Goal: Find contact information: Find contact information

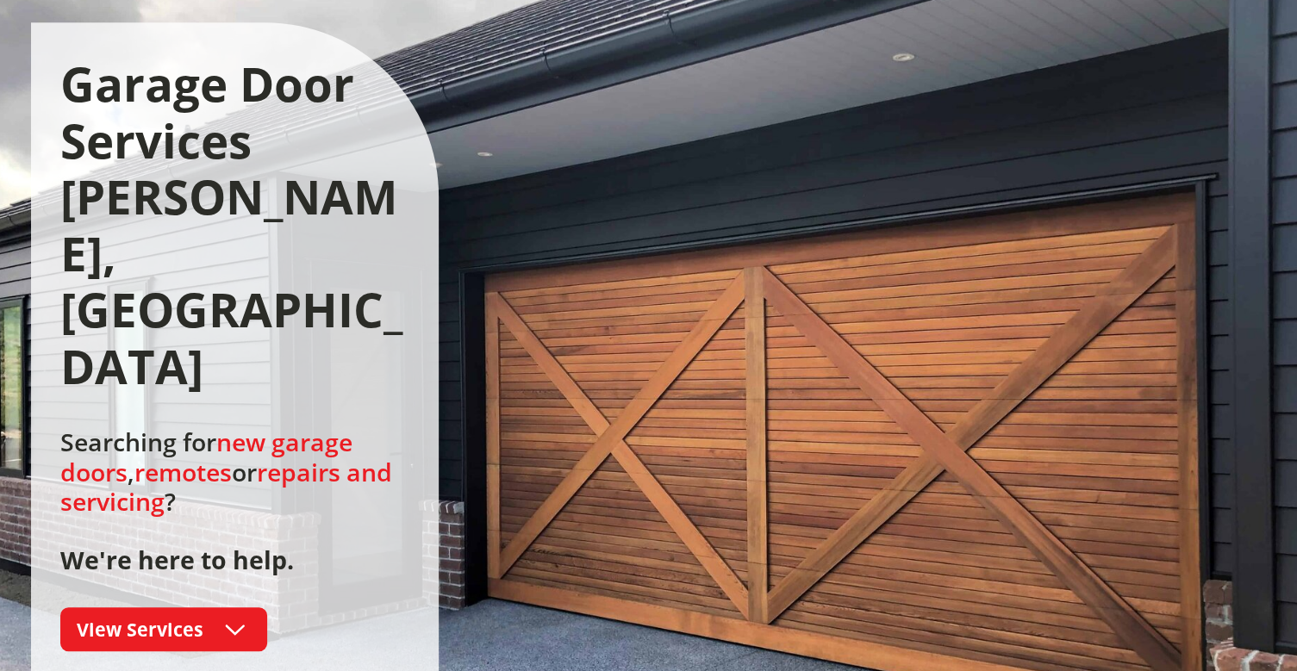
scroll to position [172, 0]
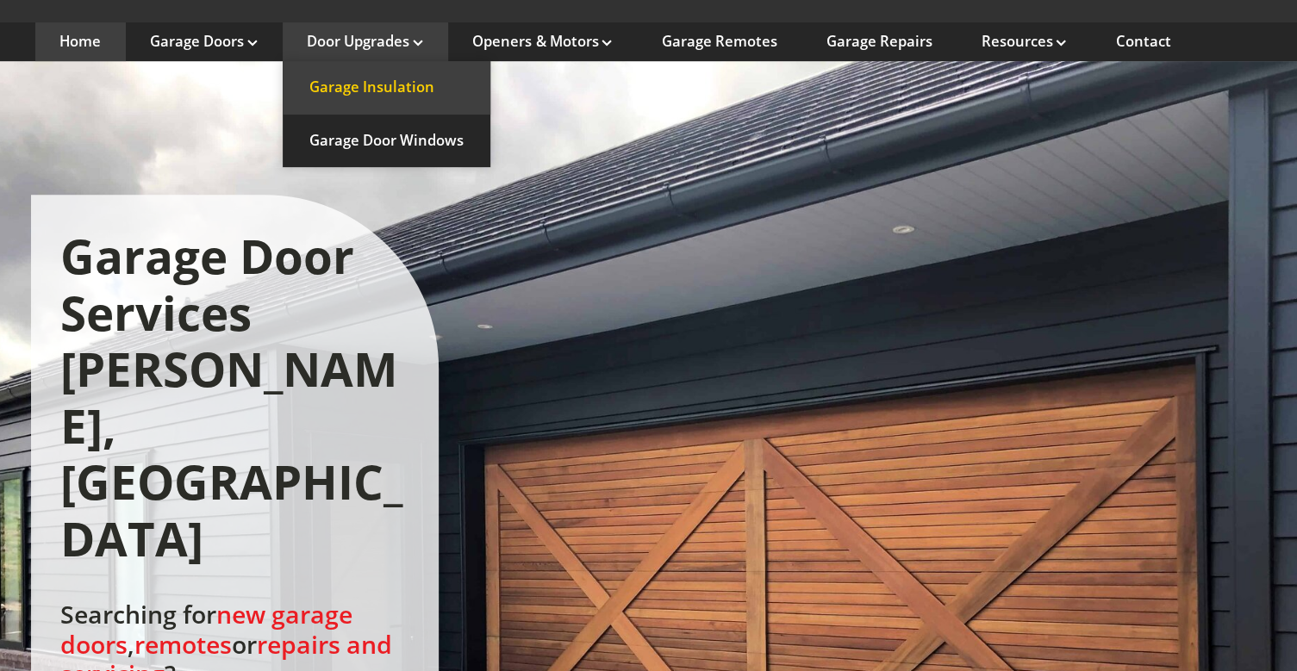
click at [405, 84] on link "Garage Insulation" at bounding box center [387, 87] width 208 height 53
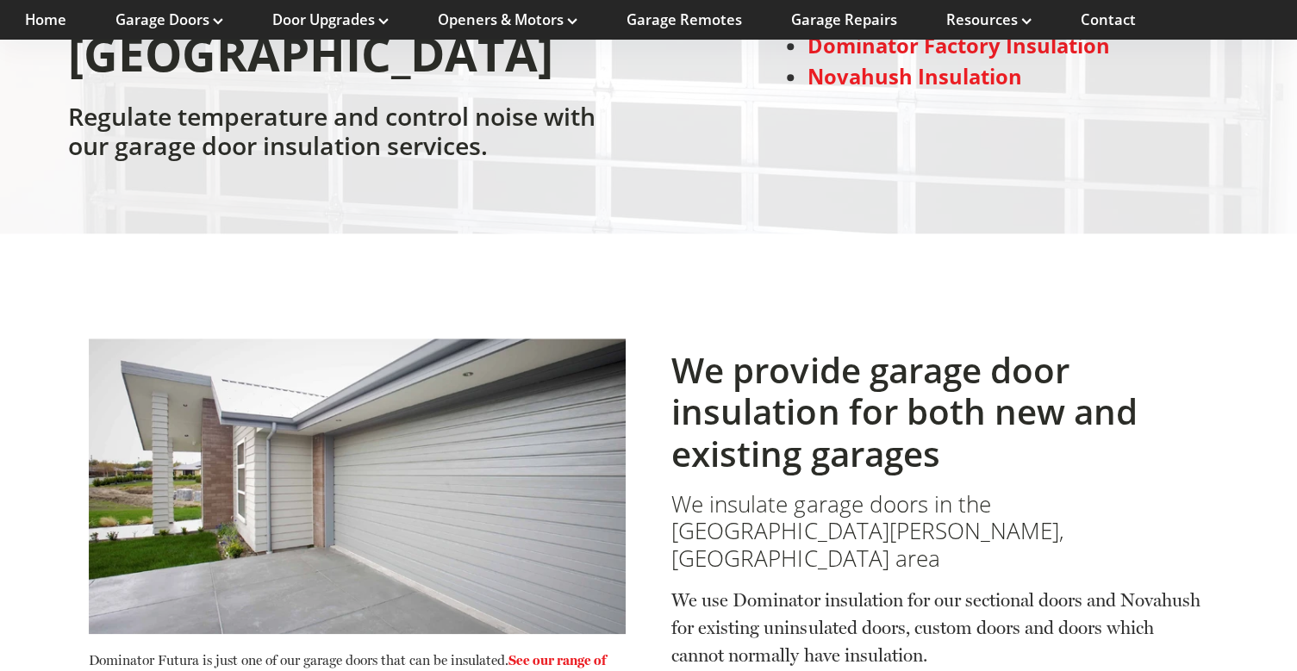
scroll to position [431, 0]
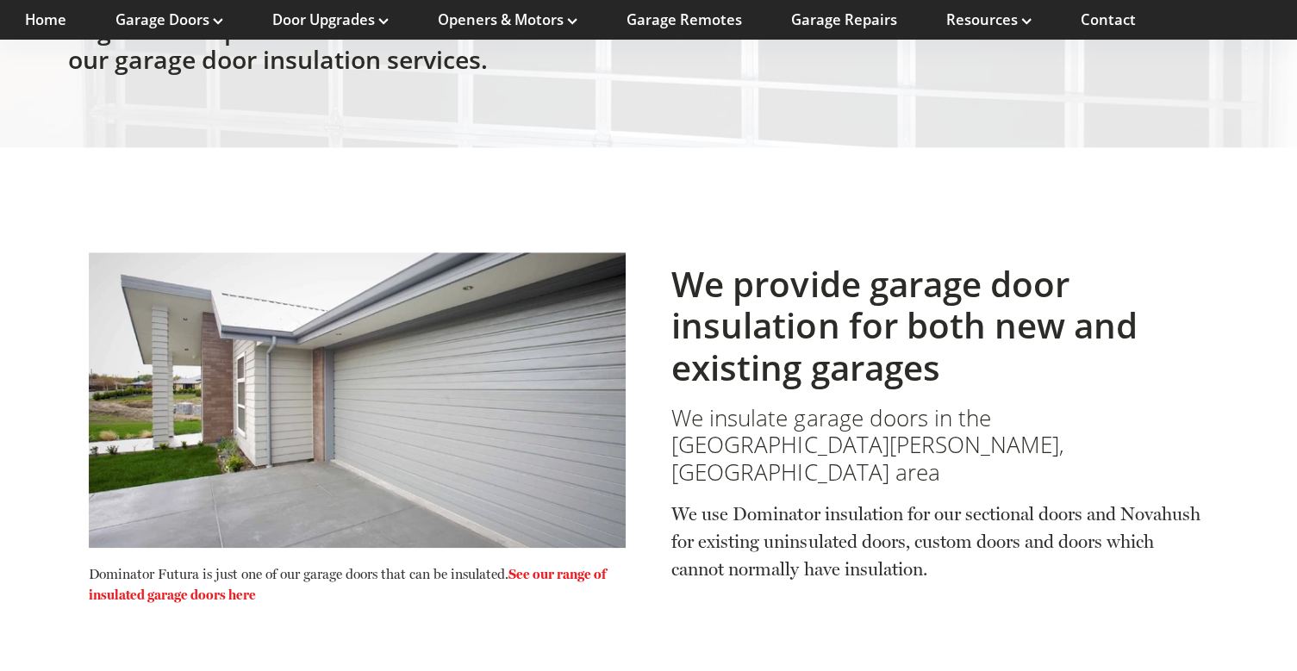
click at [556, 566] on link "See our range of insulated garage doors here" at bounding box center [347, 584] width 517 height 37
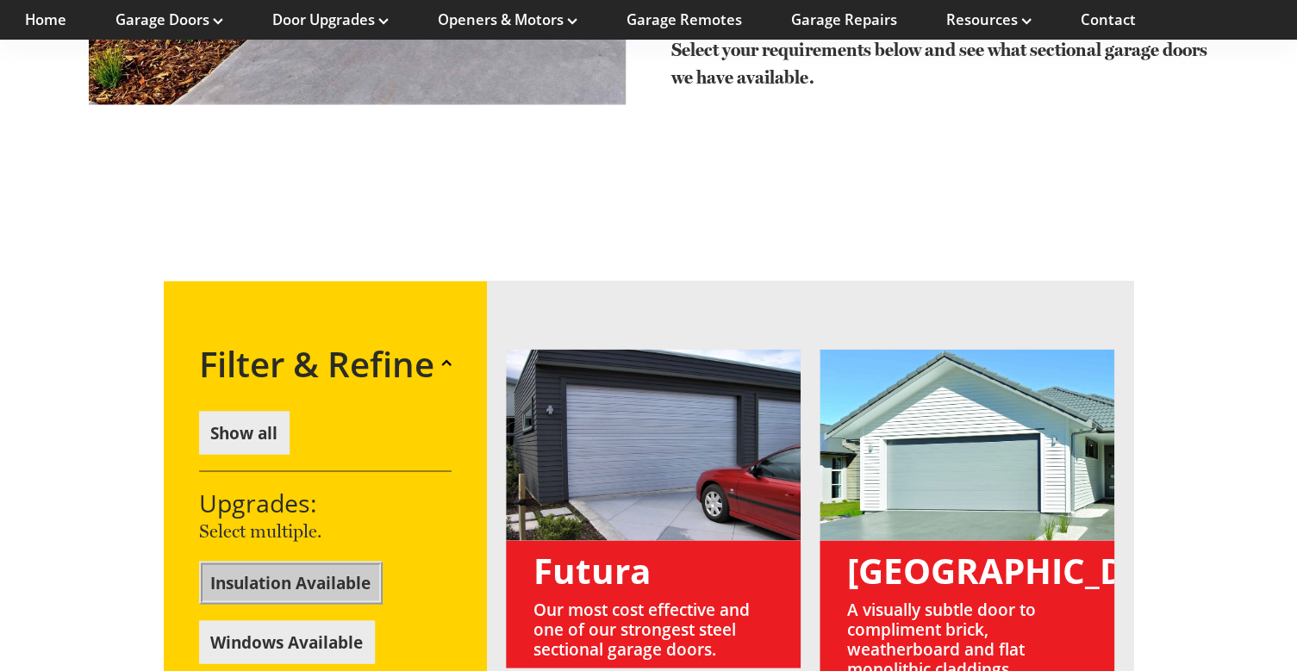
click at [299, 561] on button "Insulation Available" at bounding box center [291, 582] width 184 height 43
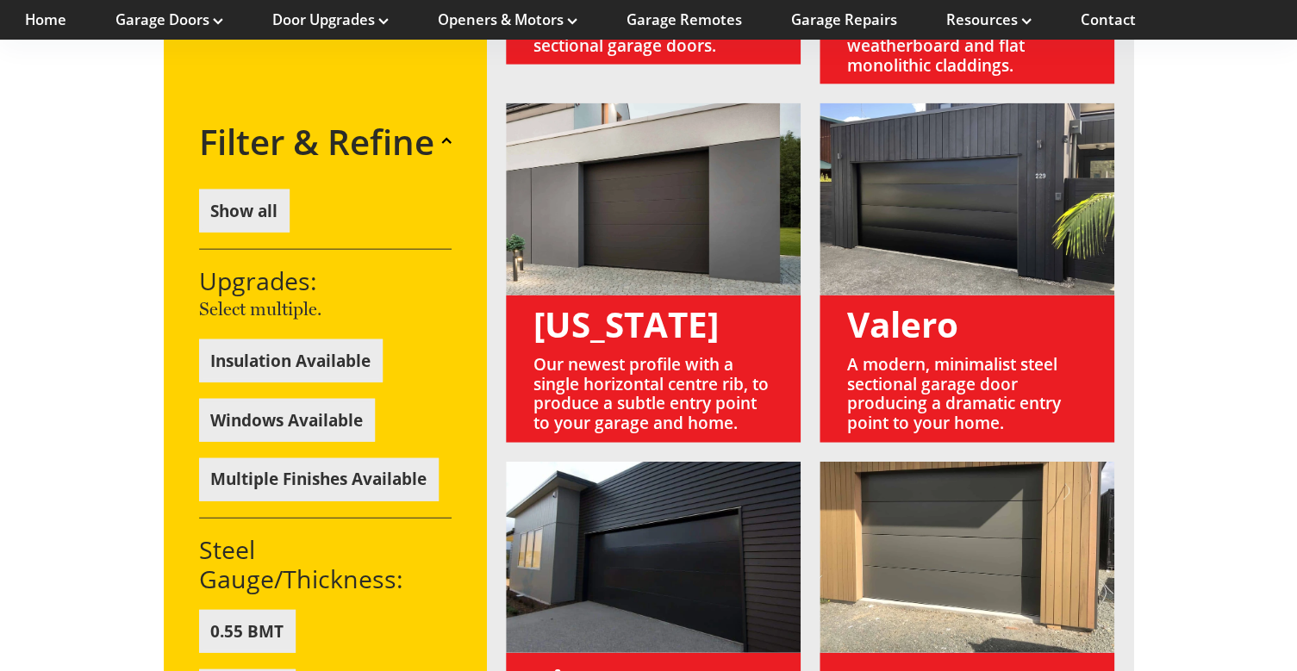
scroll to position [1761, 0]
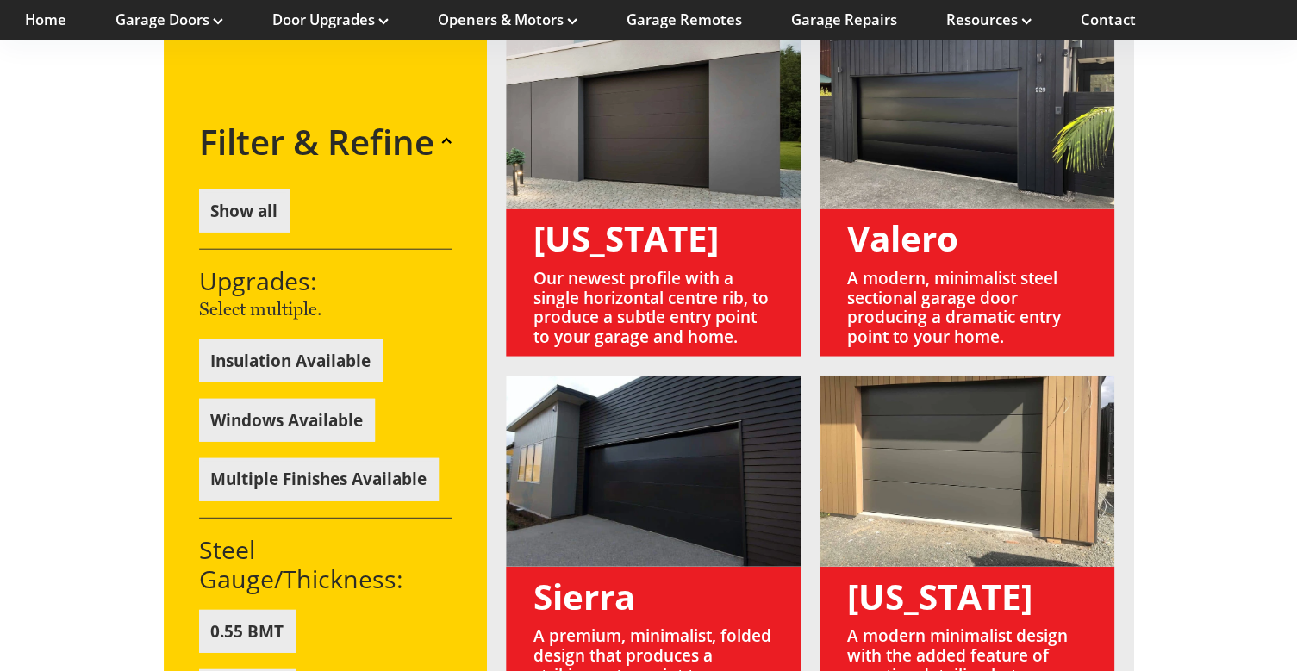
click at [908, 183] on link at bounding box center [967, 187] width 295 height 340
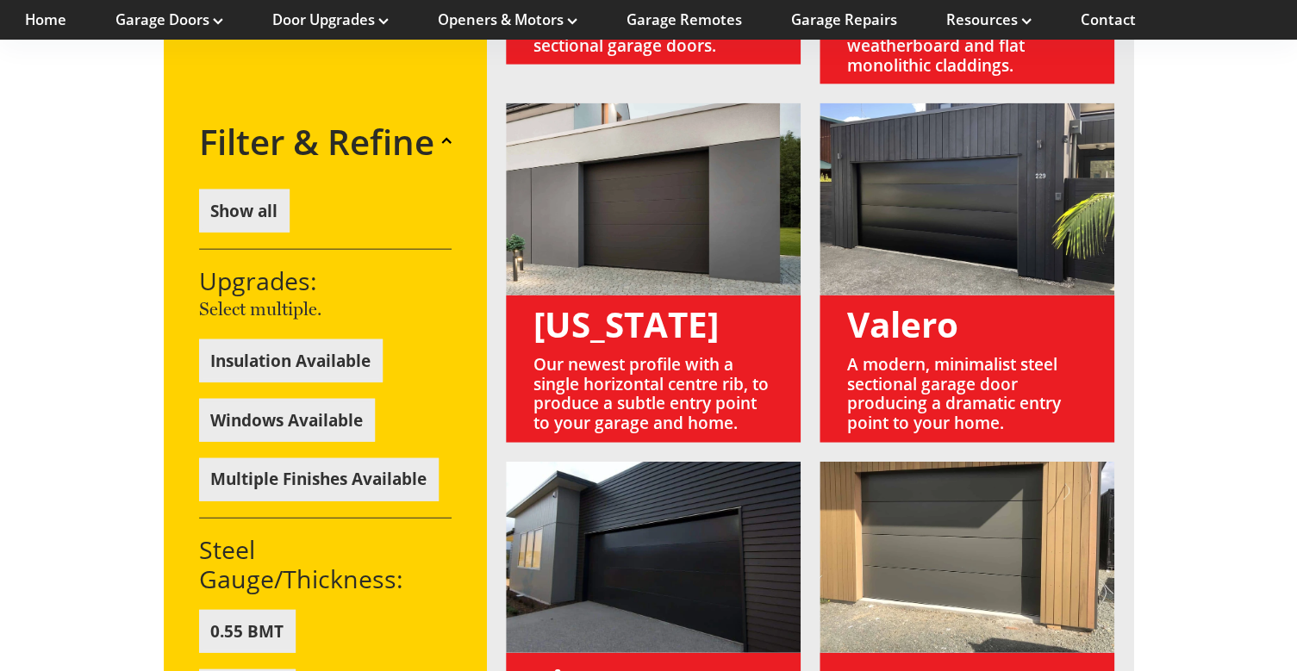
click at [1034, 281] on link at bounding box center [967, 273] width 295 height 340
click at [852, 288] on link at bounding box center [967, 273] width 295 height 340
click at [305, 357] on button "Insulation Available" at bounding box center [291, 361] width 184 height 43
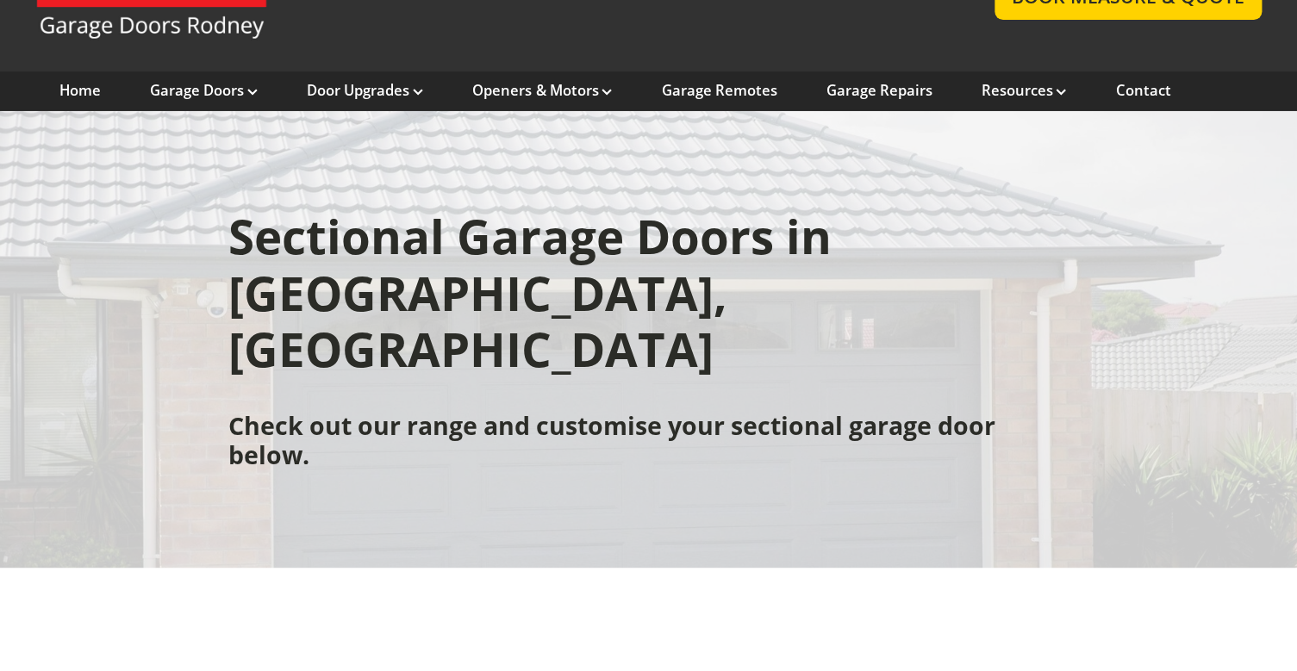
scroll to position [0, 0]
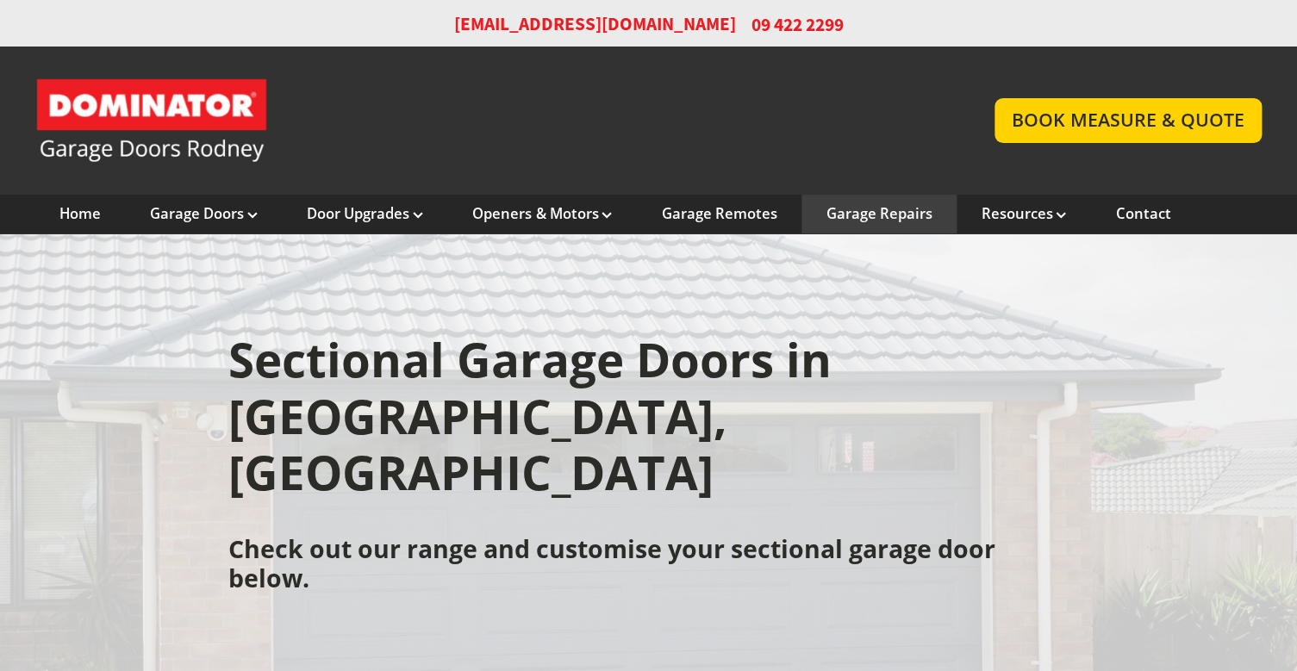
click at [896, 216] on link "Garage Repairs" at bounding box center [879, 213] width 106 height 19
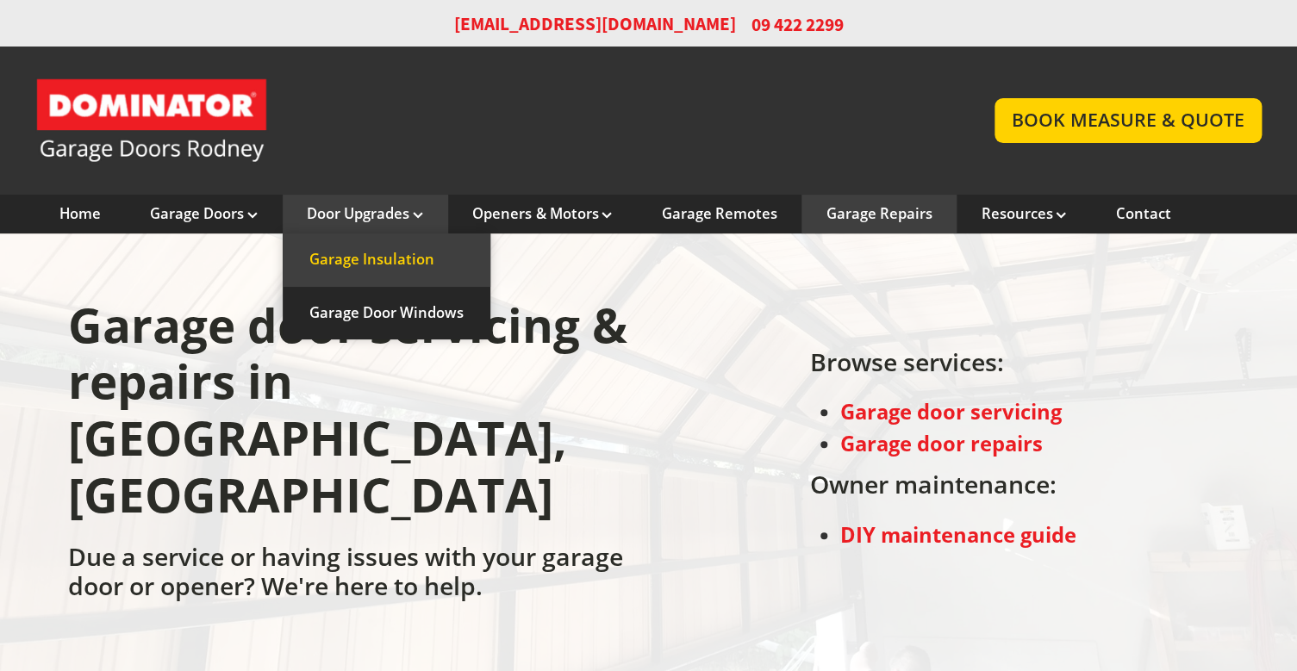
click at [363, 265] on link "Garage Insulation" at bounding box center [387, 260] width 208 height 53
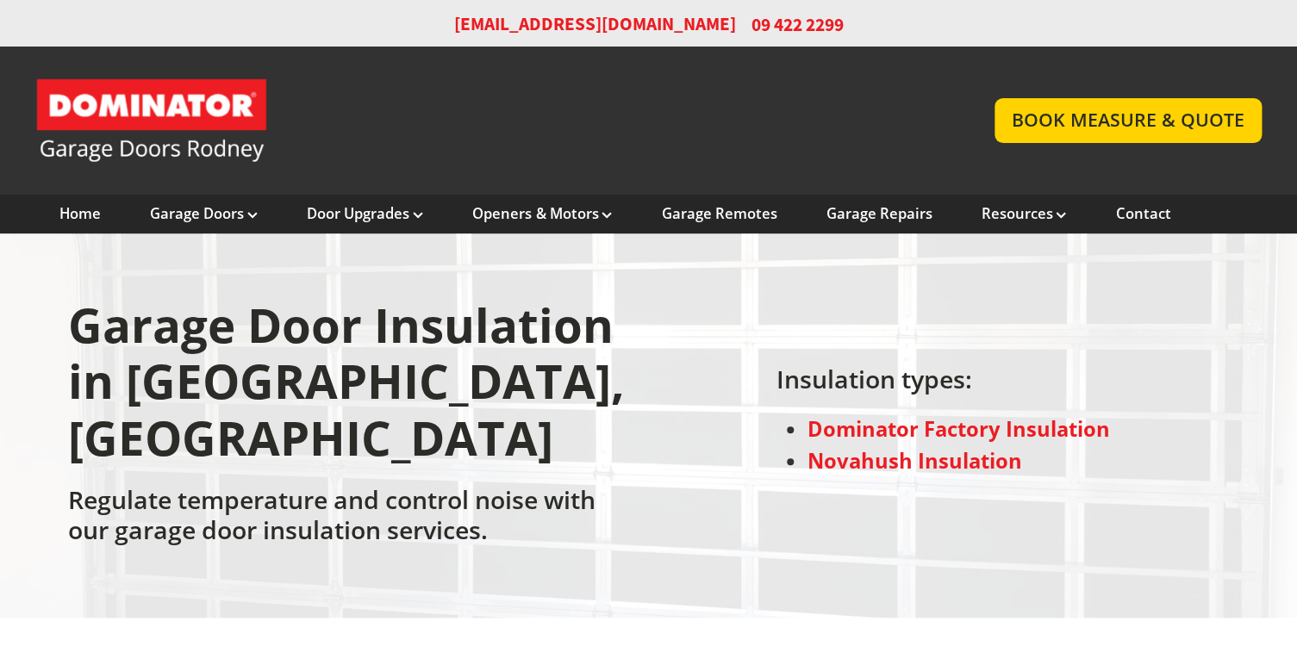
click at [1072, 415] on strong "Dominator Factory Insulation" at bounding box center [958, 429] width 303 height 28
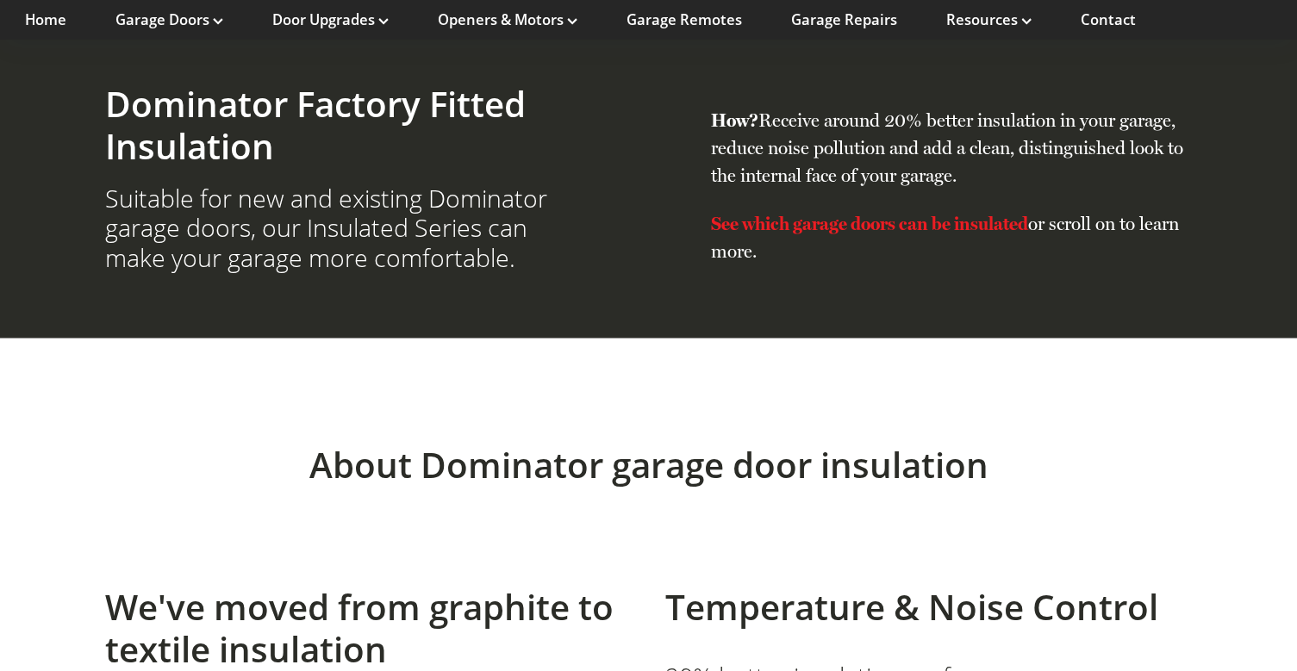
scroll to position [853, 0]
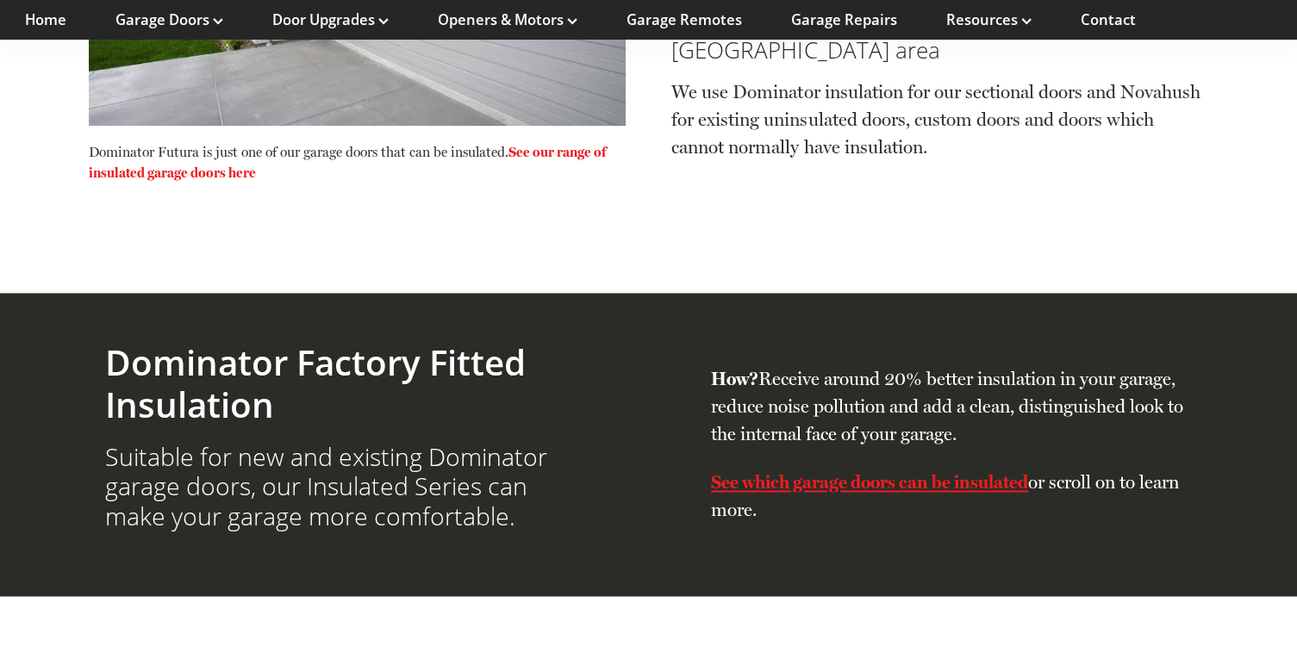
click at [895, 472] on strong "See which garage doors can be insulated" at bounding box center [869, 483] width 317 height 22
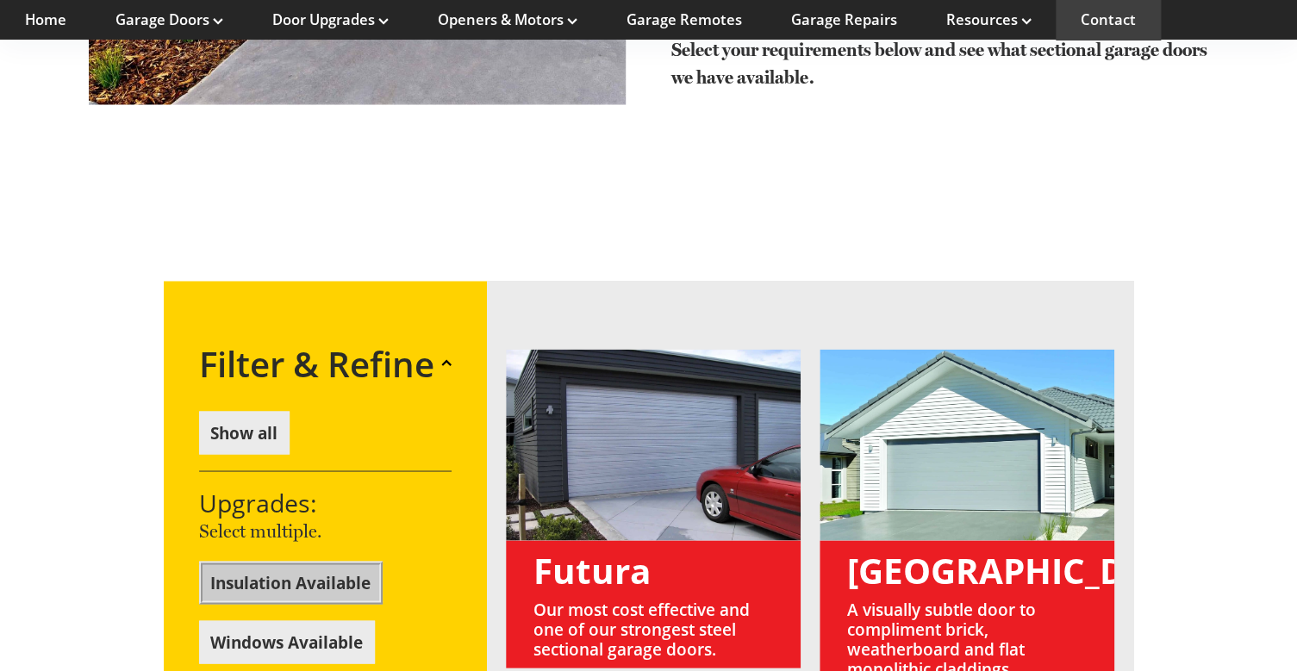
click at [1104, 16] on link "Contact" at bounding box center [1108, 19] width 55 height 19
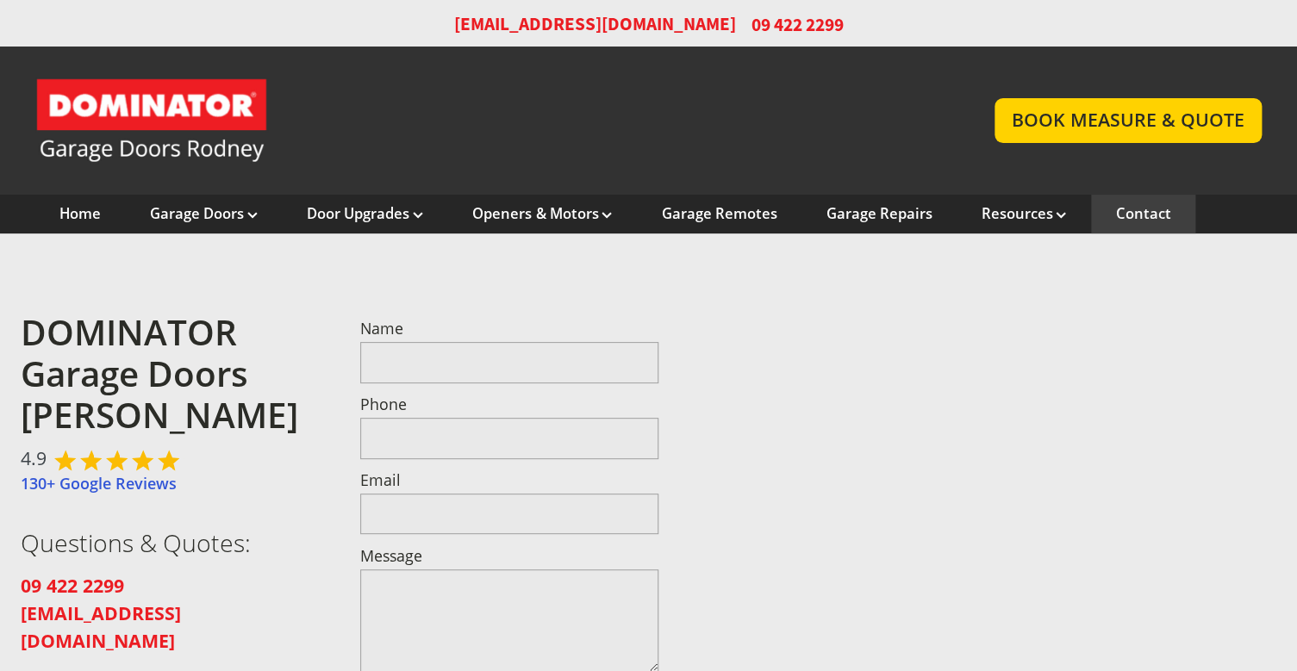
click at [436, 494] on input "Email" at bounding box center [509, 514] width 299 height 41
